Goal: Obtain resource: Download file/media

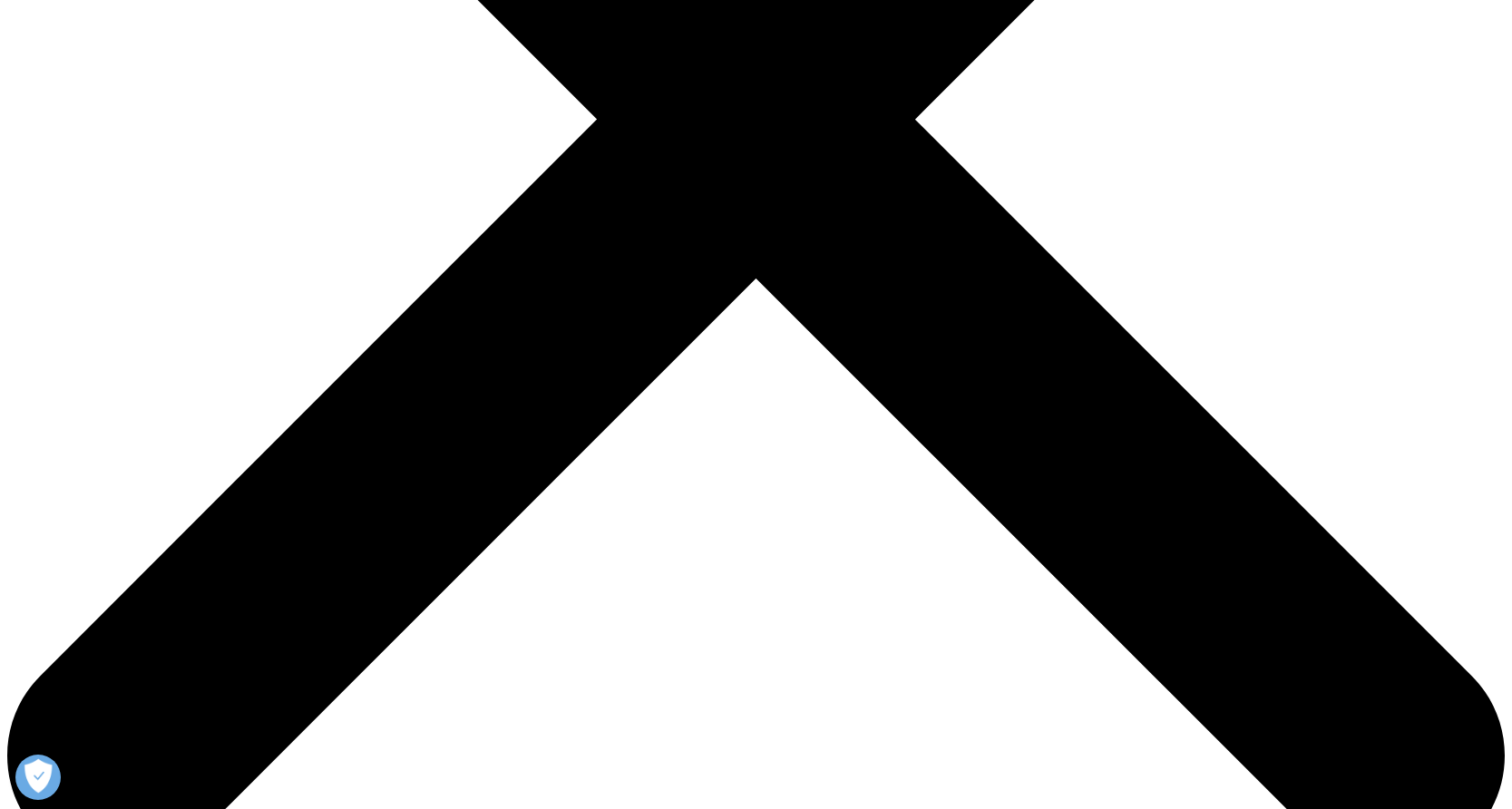
scroll to position [657, 0]
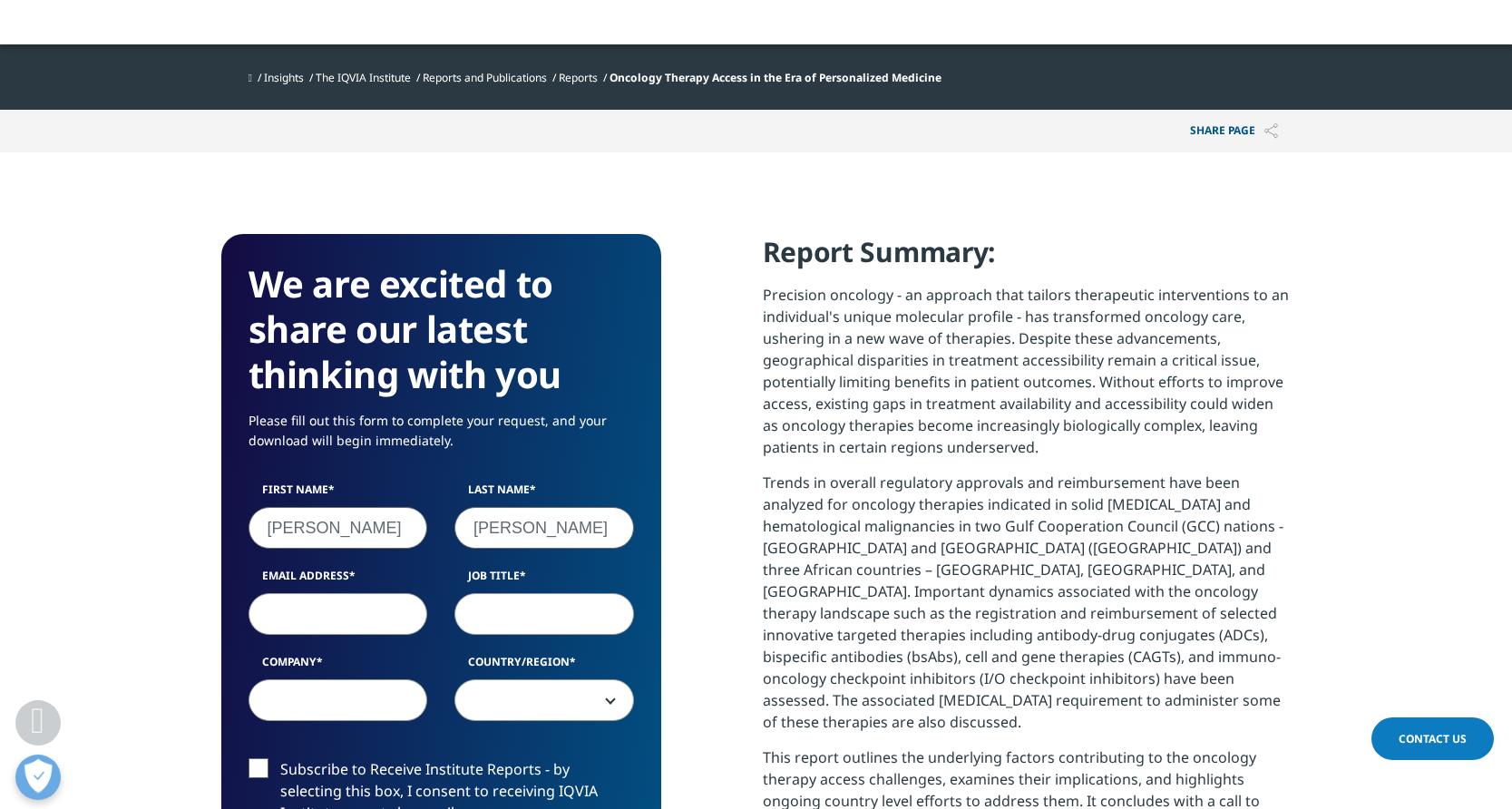
click at [354, 609] on input "Email Address" at bounding box center [339, 613] width 180 height 42
type input "[EMAIL_ADDRESS][DOMAIN_NAME]"
click at [568, 612] on input "Job Title" at bounding box center [544, 613] width 180 height 42
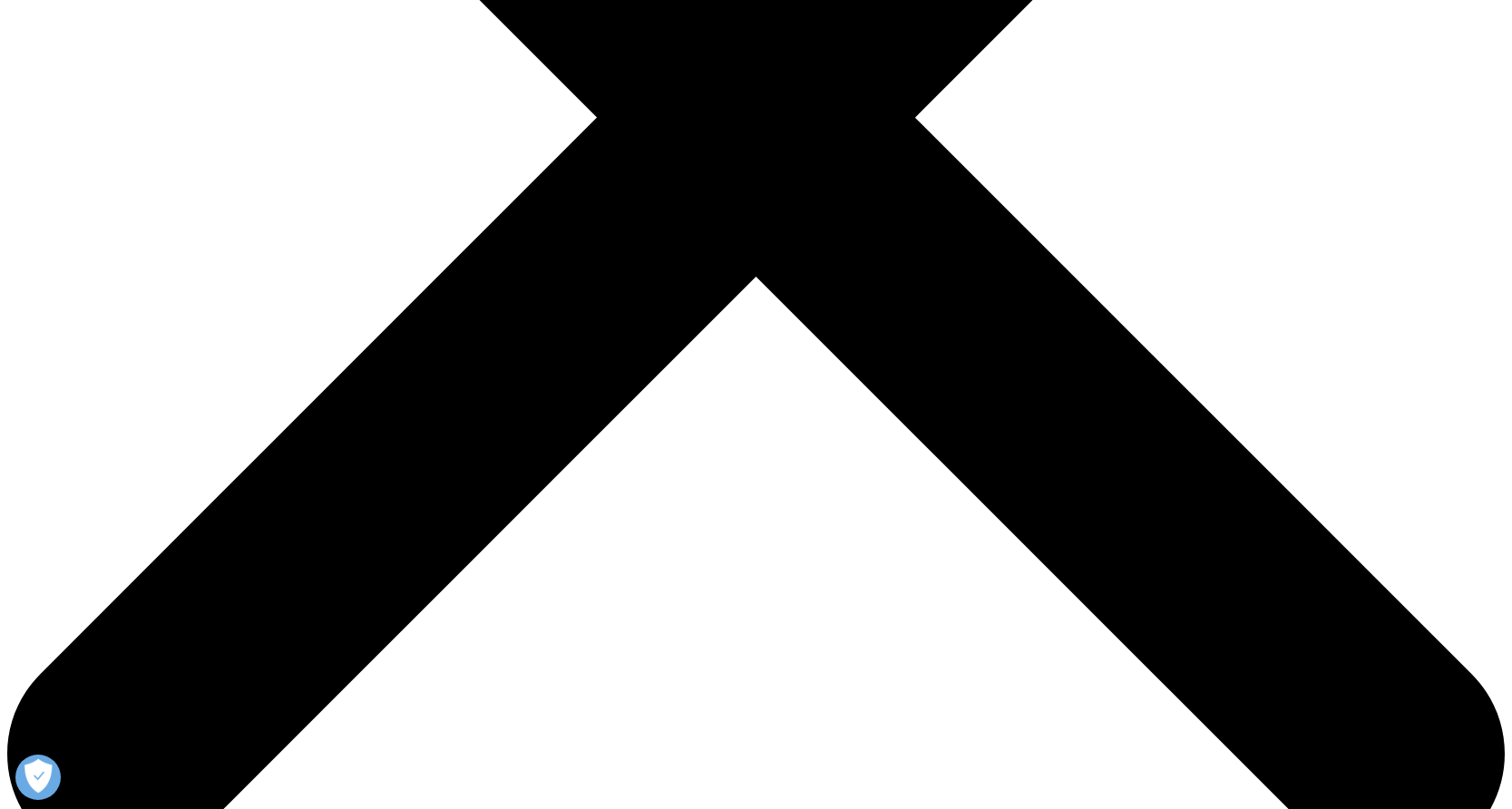
scroll to position [1780, 1071]
type input "[PERSON_NAME]"
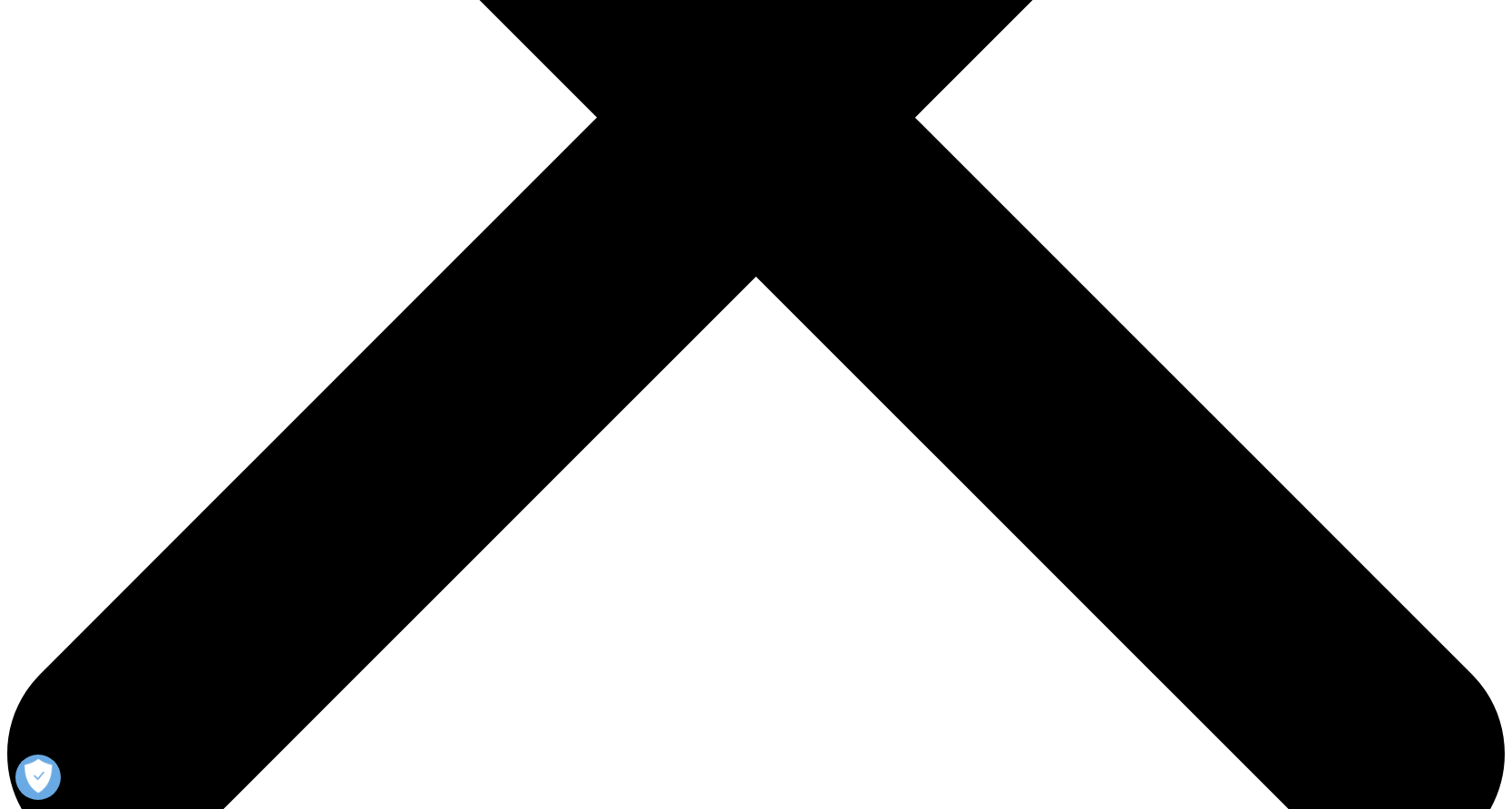
type input "[EMAIL_ADDRESS][DOMAIN_NAME]"
type input "VP"
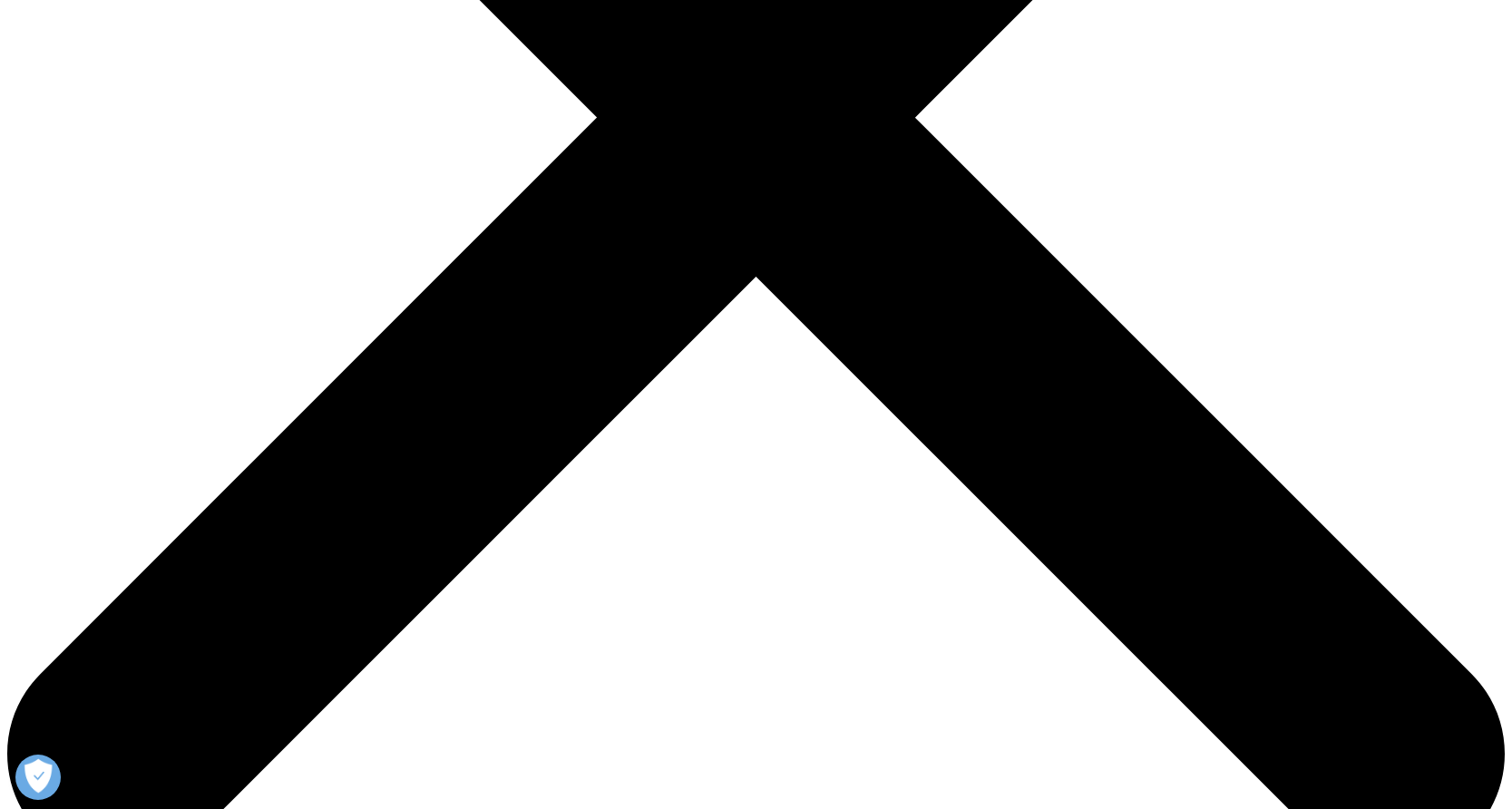
type input "Prompt"
select select "[GEOGRAPHIC_DATA]"
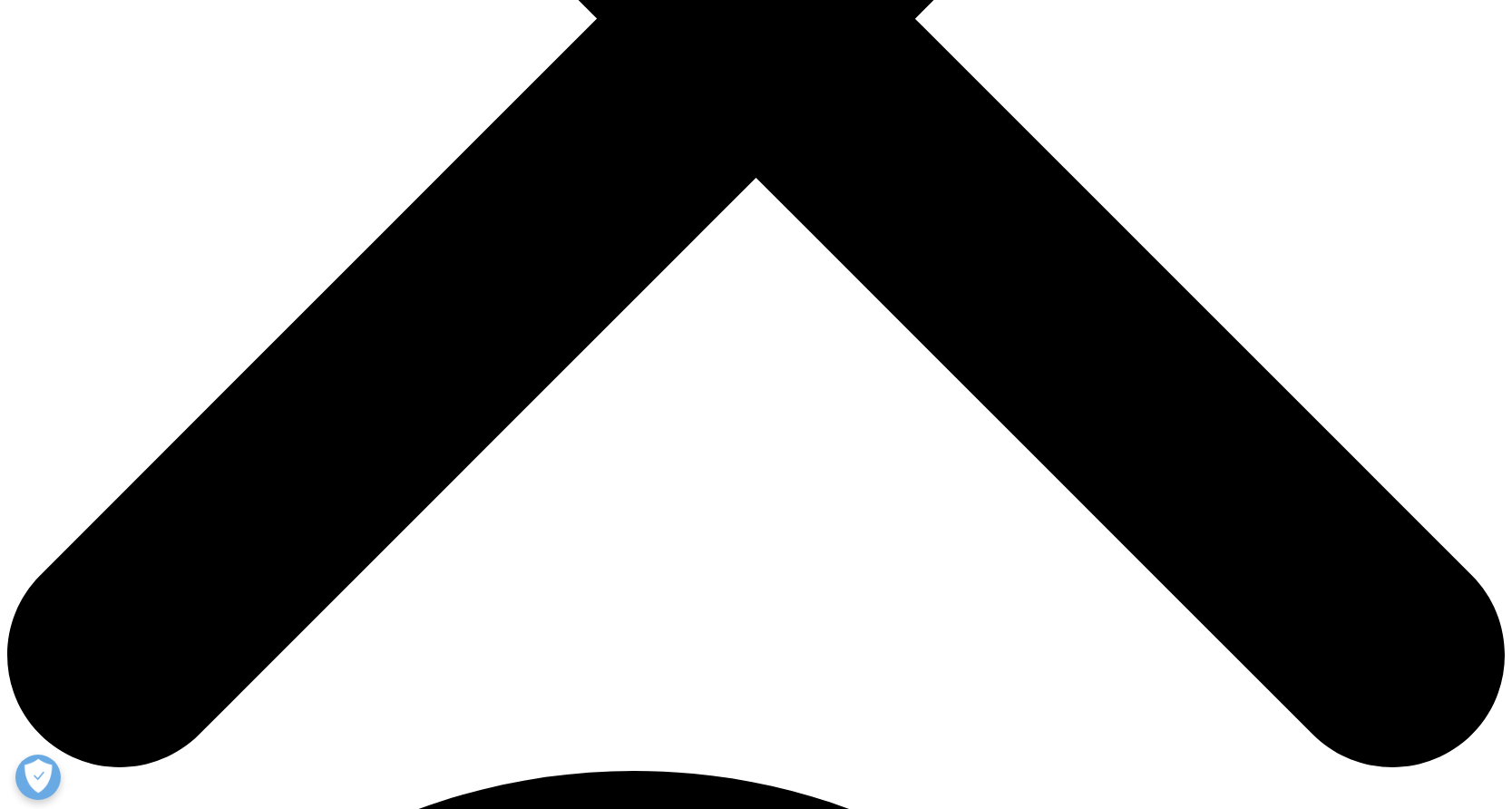
scroll to position [775, 0]
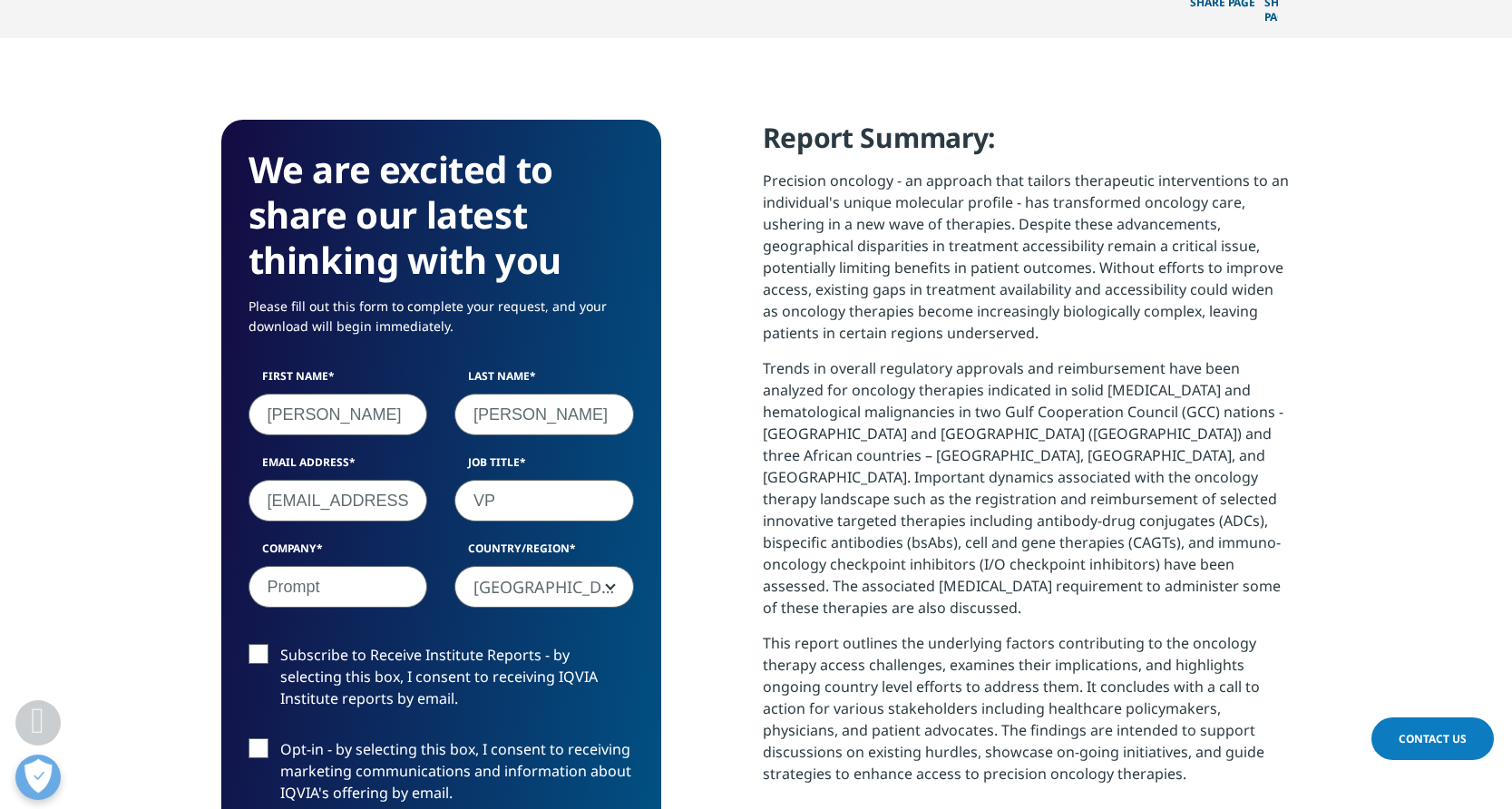
click at [280, 644] on input "Subscribe to Receive Institute Reports - by selecting this box, I consent to re…" at bounding box center [280, 644] width 0 height 0
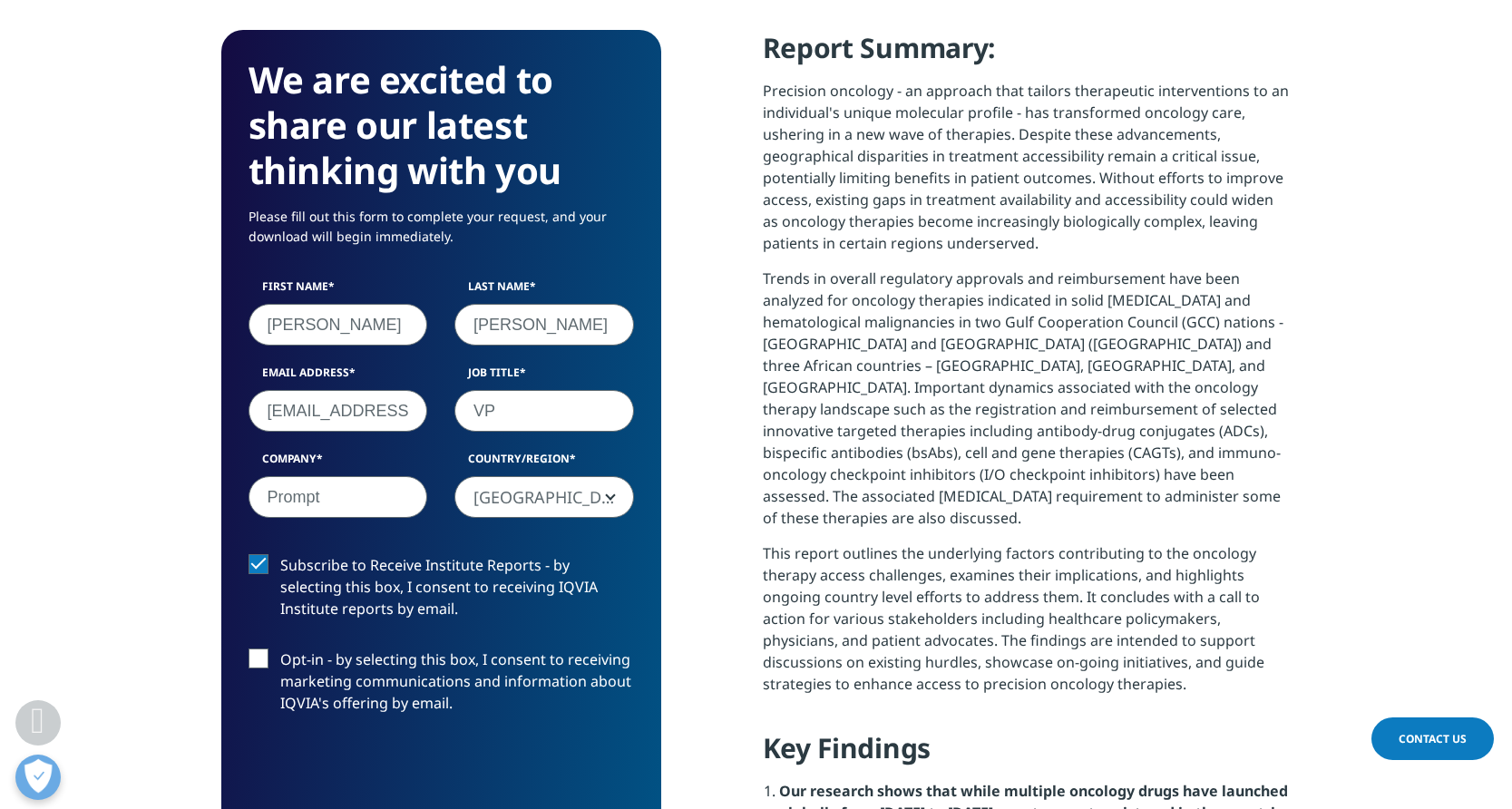
scroll to position [899, 0]
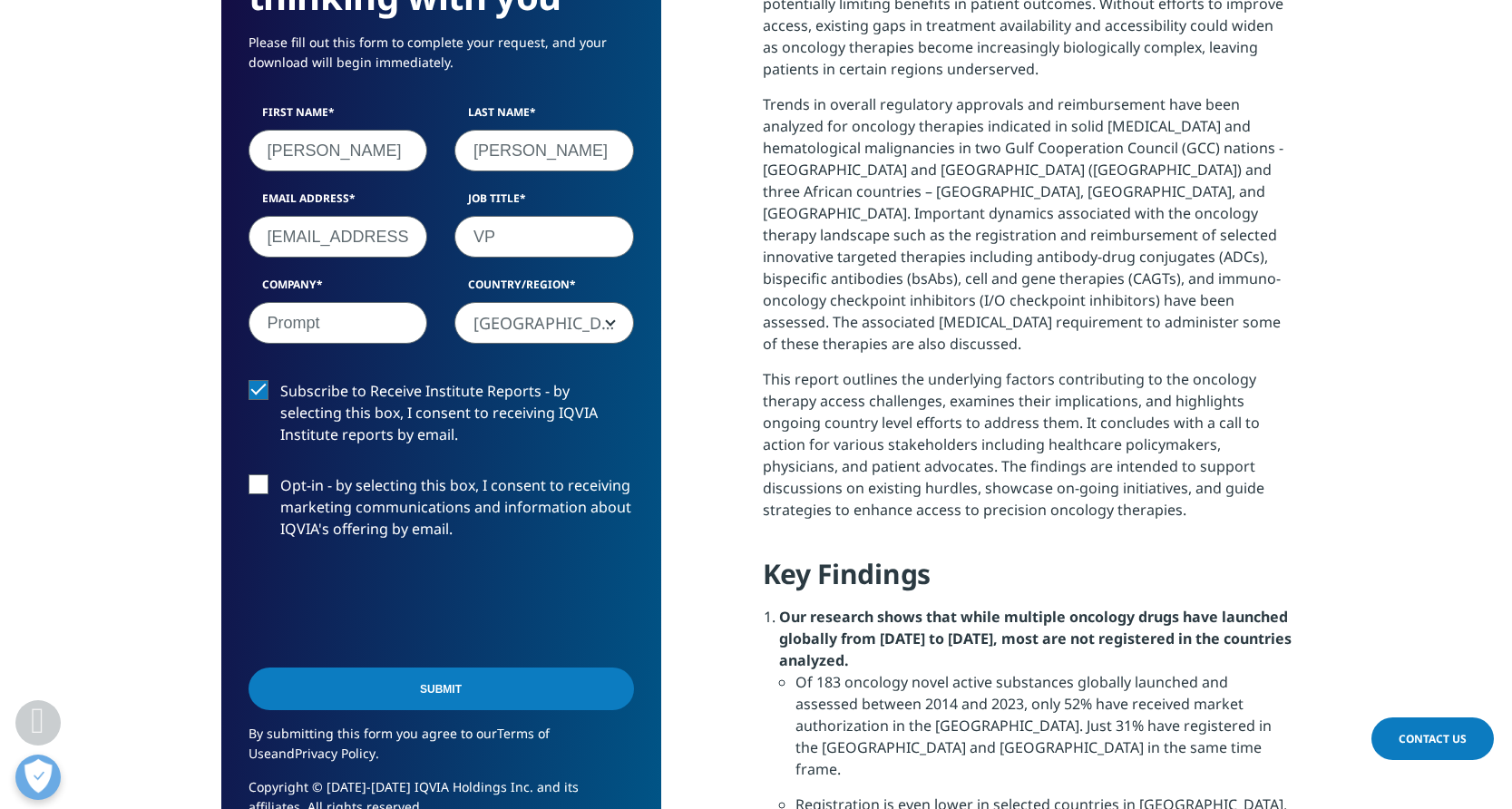
click at [337, 667] on input "Submit" at bounding box center [441, 689] width 386 height 43
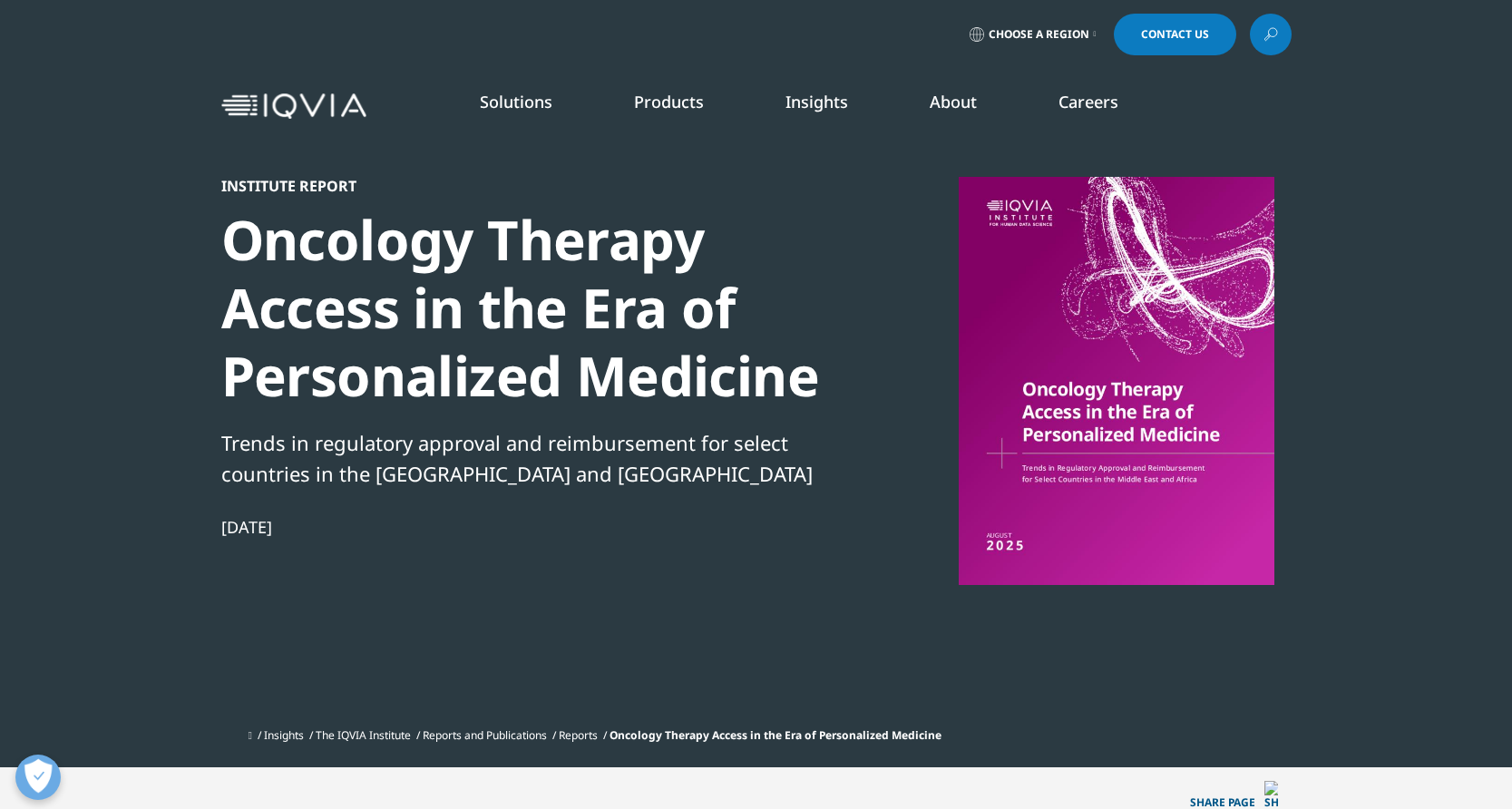
scroll to position [577, 0]
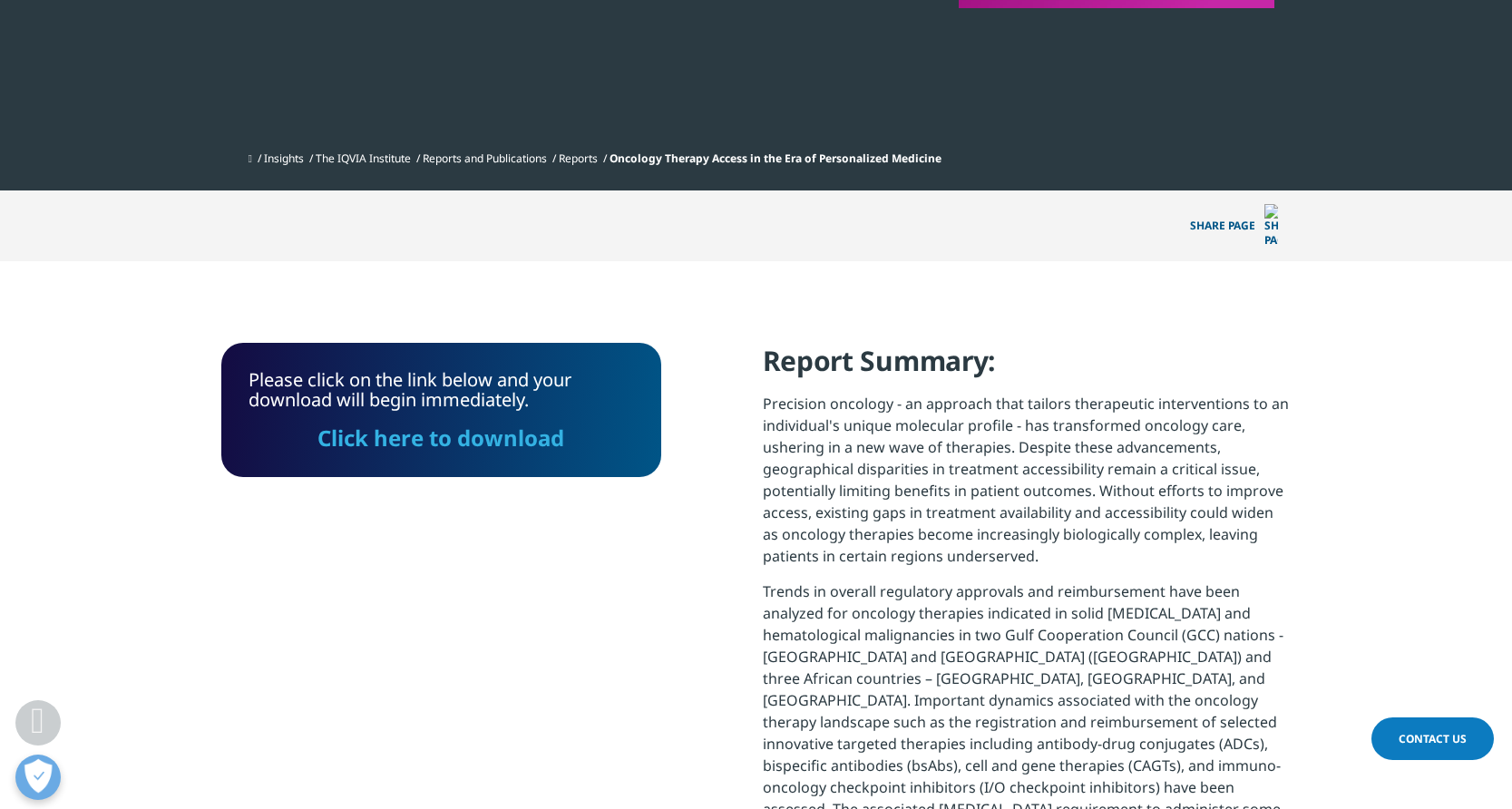
click at [418, 423] on link "Click here to download" at bounding box center [440, 437] width 247 height 30
